Goal: Task Accomplishment & Management: Use online tool/utility

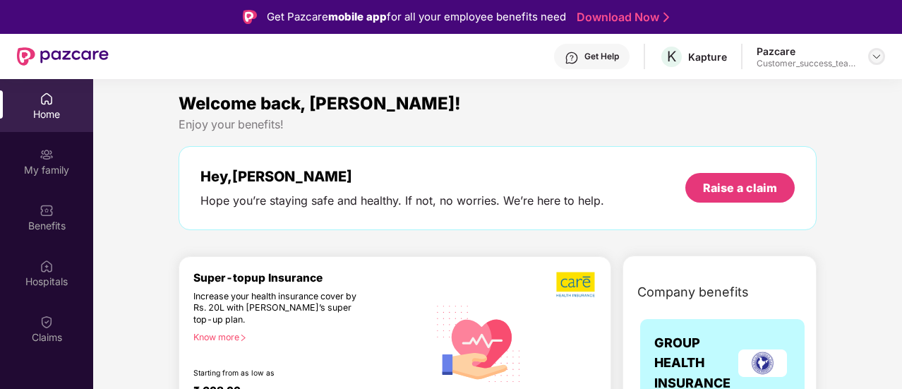
click at [875, 59] on img at bounding box center [876, 56] width 11 height 11
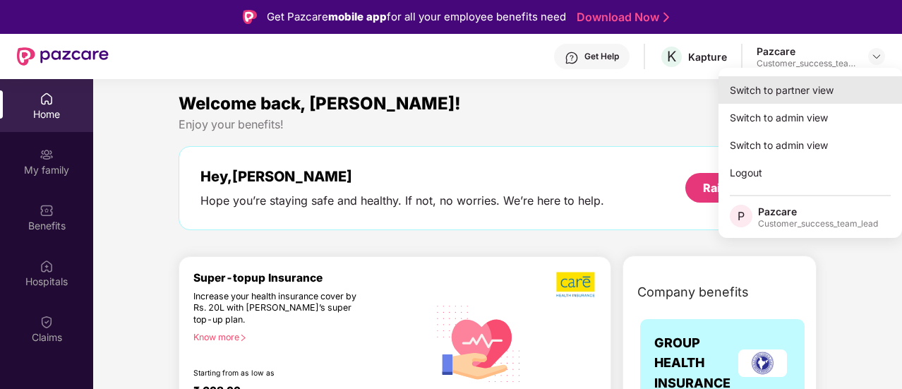
click at [818, 96] on div "Switch to partner view" at bounding box center [811, 90] width 184 height 28
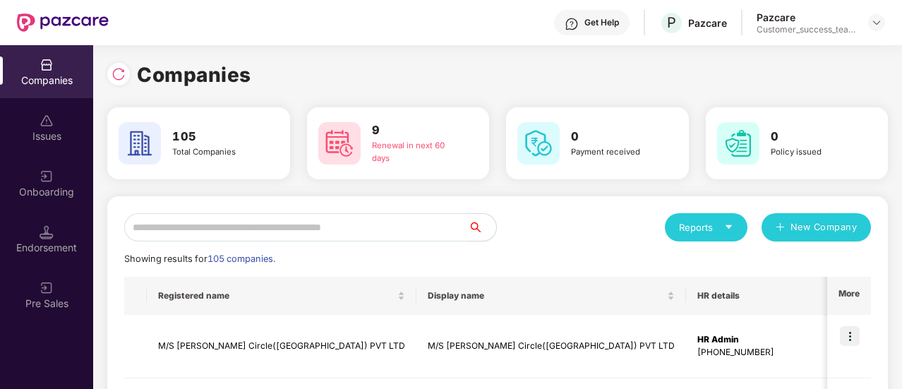
click at [309, 227] on input "text" at bounding box center [296, 227] width 344 height 28
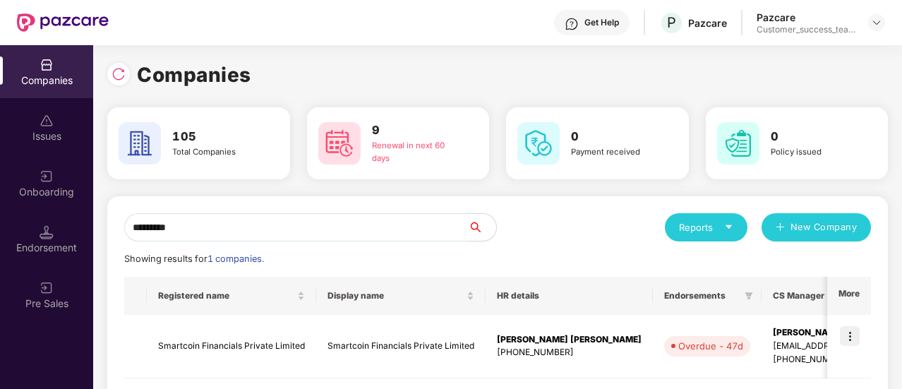
type input "*********"
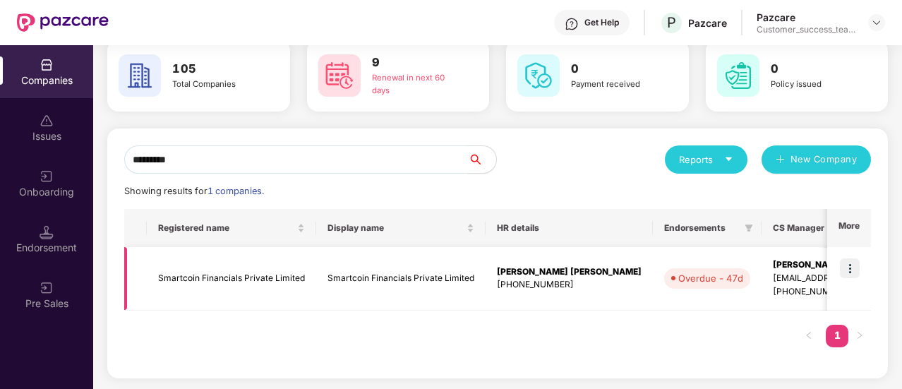
click at [849, 260] on img at bounding box center [850, 268] width 20 height 20
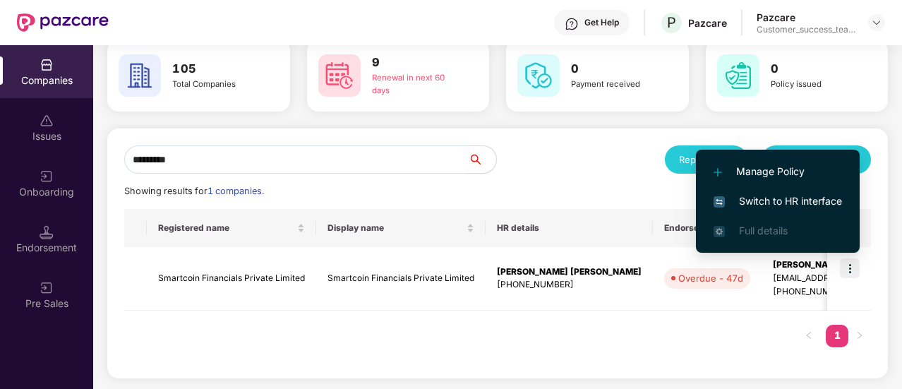
click at [786, 205] on span "Switch to HR interface" at bounding box center [778, 201] width 128 height 16
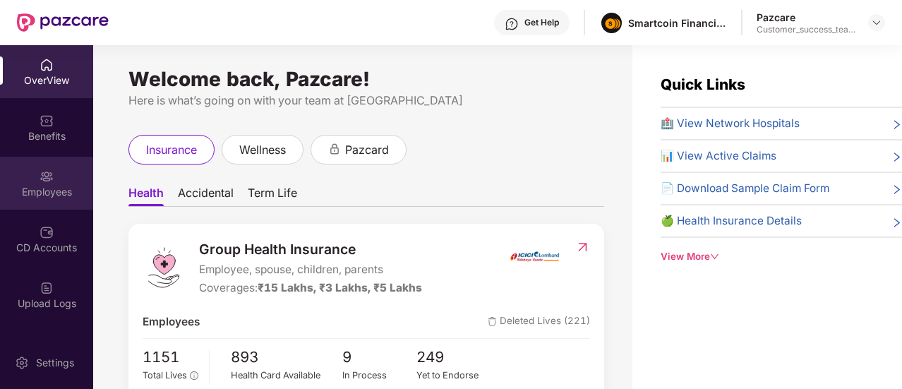
click at [36, 184] on div "Employees" at bounding box center [46, 183] width 93 height 53
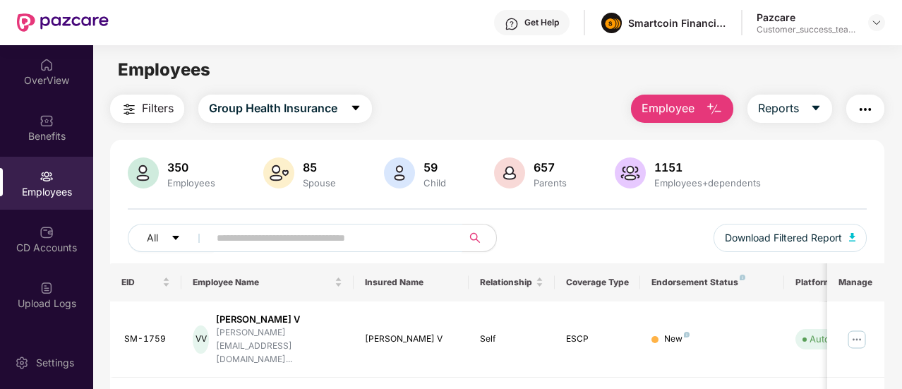
click at [328, 234] on input "text" at bounding box center [330, 237] width 227 height 21
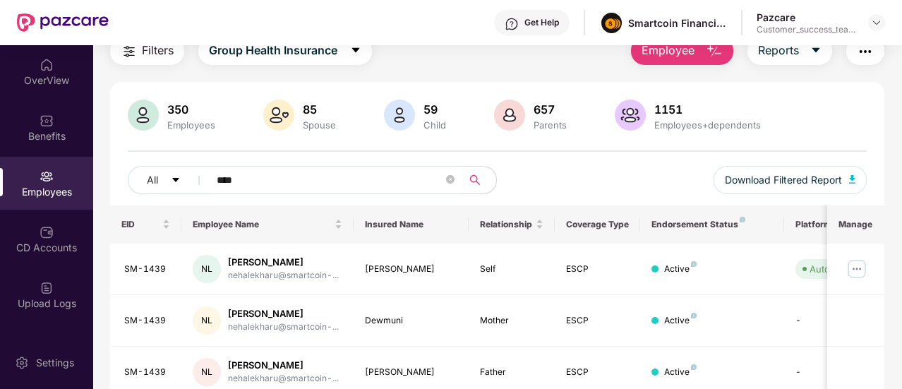
scroll to position [69, 0]
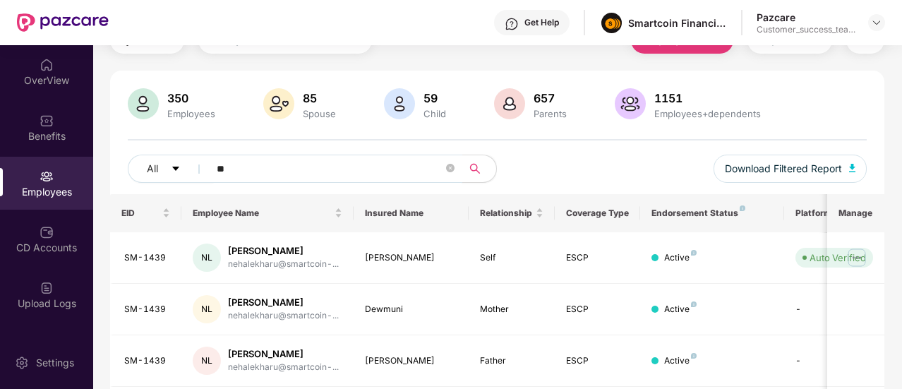
type input "*"
type input "****"
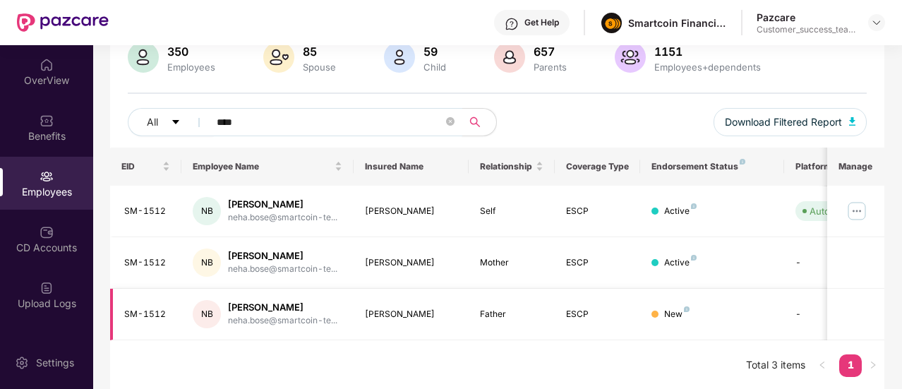
scroll to position [0, 141]
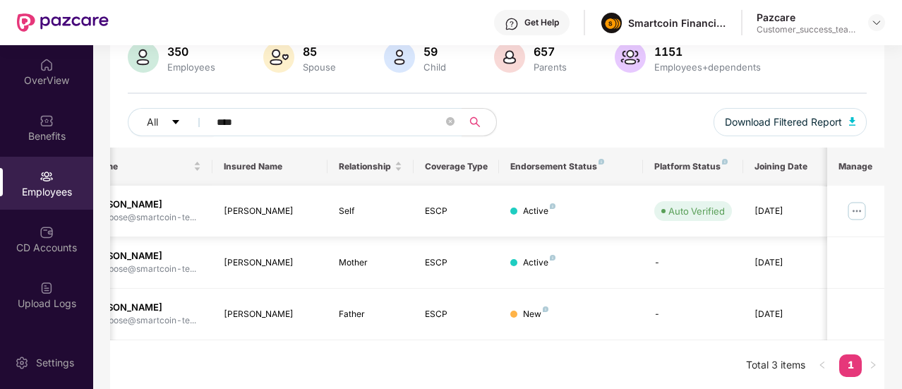
click at [863, 204] on img at bounding box center [857, 211] width 23 height 23
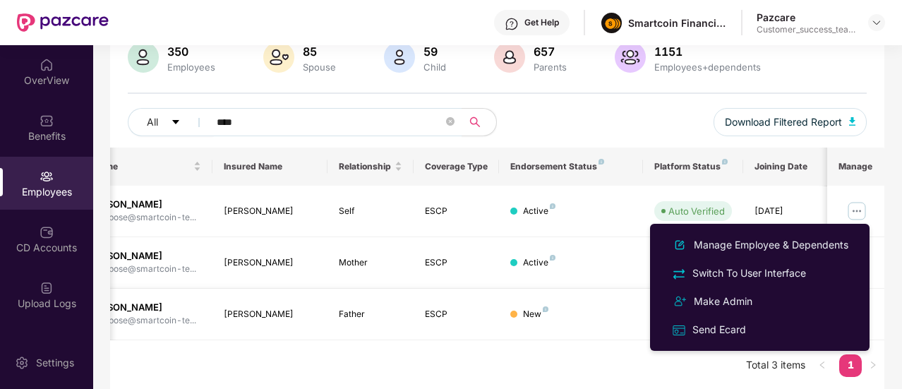
click at [473, 313] on div "ESCP" at bounding box center [457, 314] width 64 height 13
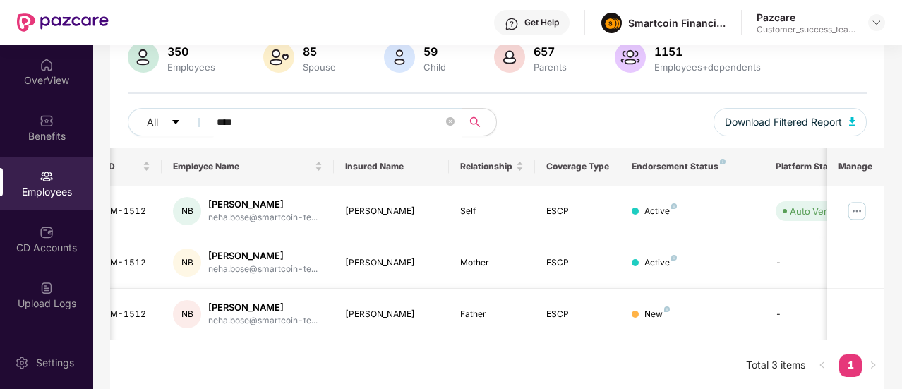
scroll to position [0, 13]
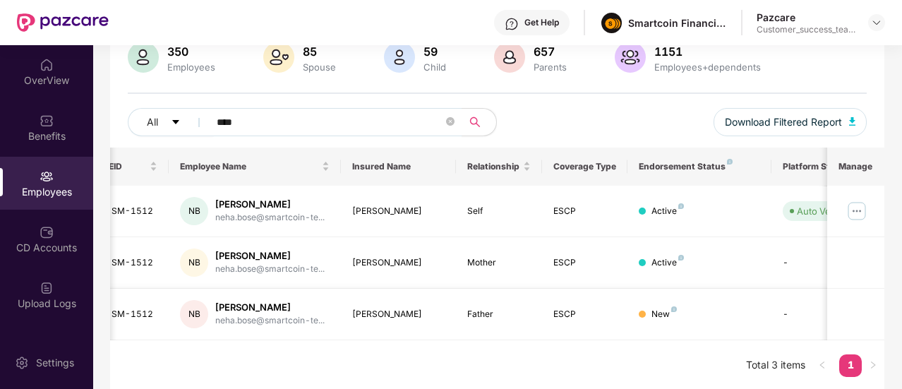
click at [332, 297] on td "NB [PERSON_NAME] neha.bose@smartcoin-te..." at bounding box center [255, 315] width 172 height 52
click at [783, 116] on span "Download Filtered Report" at bounding box center [783, 122] width 117 height 16
